Goal: Find contact information: Find contact information

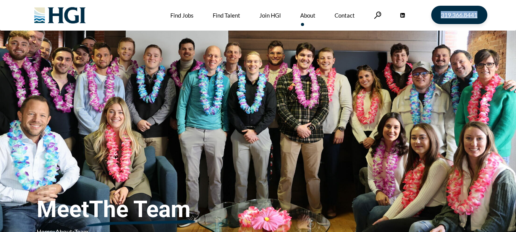
drag, startPoint x: 496, startPoint y: 16, endPoint x: 441, endPoint y: 13, distance: 55.1
click at [441, 13] on div "319.366.8441 Find Jobs Find Talent Industries We Serve Accounting & Finance Con…" at bounding box center [258, 15] width 481 height 31
copy span "319.366.8441"
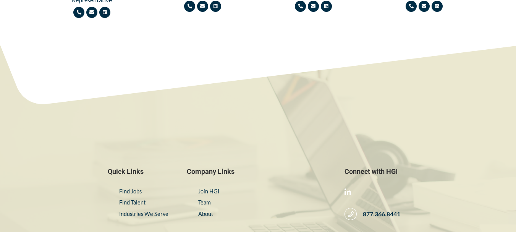
scroll to position [1093, 0]
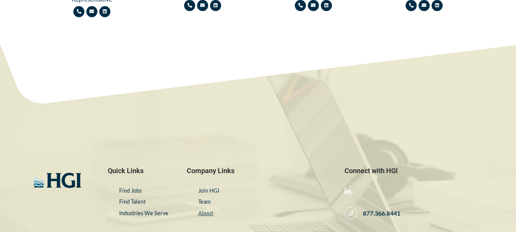
click at [204, 214] on link "About" at bounding box center [205, 213] width 15 height 6
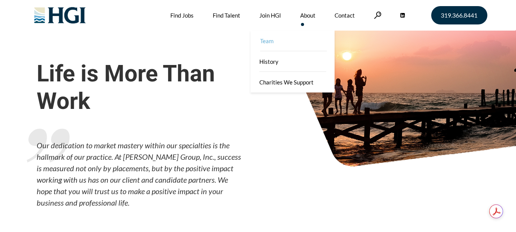
click at [272, 41] on link "Team" at bounding box center [293, 41] width 84 height 21
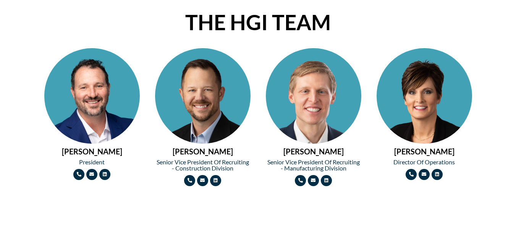
scroll to position [324, 0]
